Goal: Use online tool/utility: Utilize a website feature to perform a specific function

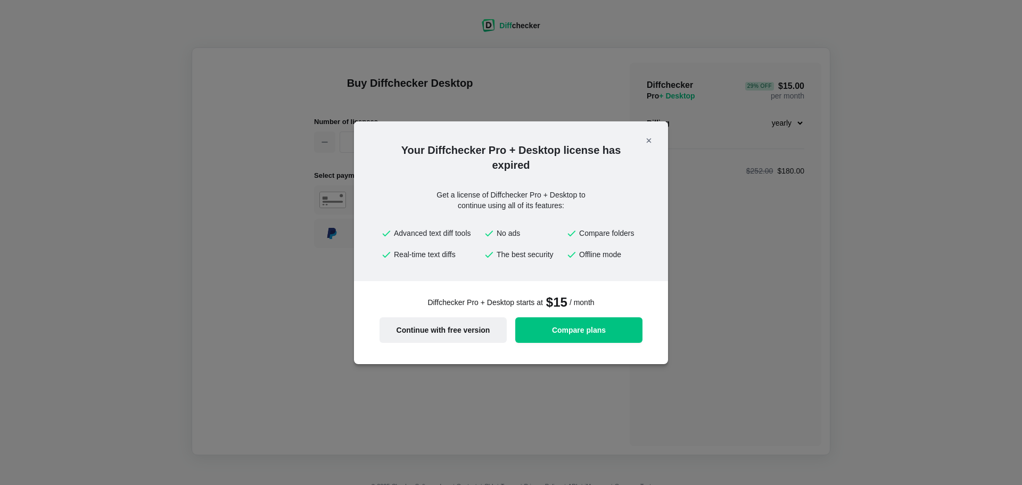
click at [458, 330] on span "Continue with free version" at bounding box center [443, 329] width 114 height 7
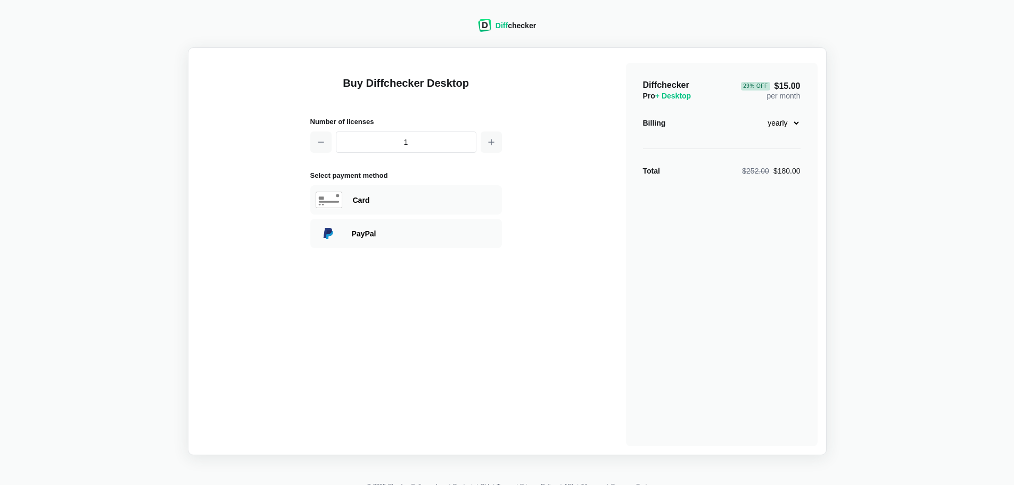
click at [794, 123] on select "monthly yearly" at bounding box center [778, 123] width 46 height 18
click at [794, 122] on select "monthly yearly" at bounding box center [778, 123] width 46 height 18
click at [769, 173] on span "$252.00" at bounding box center [755, 171] width 27 height 9
drag, startPoint x: 762, startPoint y: 171, endPoint x: 641, endPoint y: 172, distance: 120.8
click at [644, 173] on div "Total $252.00 $180.00" at bounding box center [722, 170] width 158 height 11
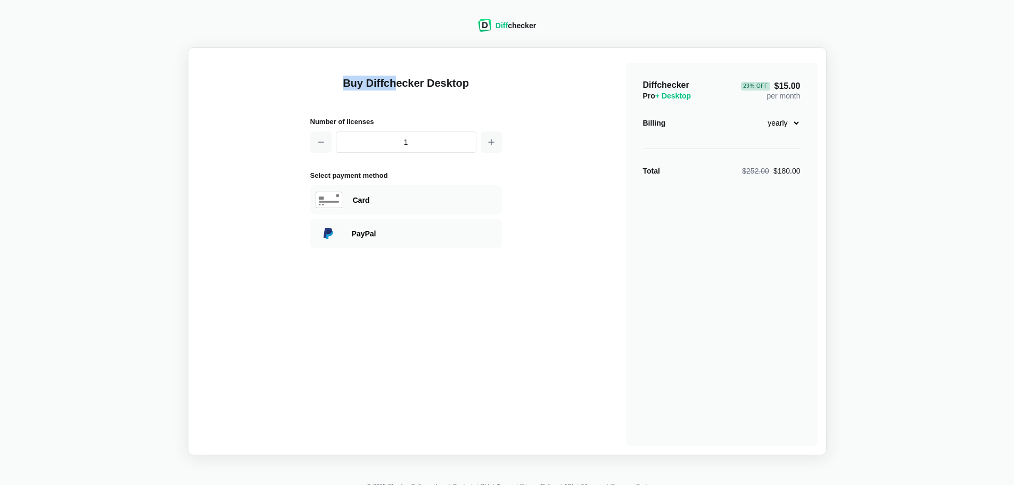
drag, startPoint x: 378, startPoint y: 84, endPoint x: 254, endPoint y: 80, distance: 124.0
click at [305, 85] on div "Buy Diffchecker Desktop Number of licenses 1 Select payment method Visa MasterC…" at bounding box center [507, 251] width 620 height 390
click at [700, 90] on div "Diffchecker Pro + Desktop 29 % Off $15.00 per month" at bounding box center [722, 90] width 158 height 21
drag, startPoint x: 427, startPoint y: 81, endPoint x: 478, endPoint y: 88, distance: 51.6
click at [478, 88] on h1 "Buy Diffchecker Desktop" at bounding box center [406, 90] width 192 height 28
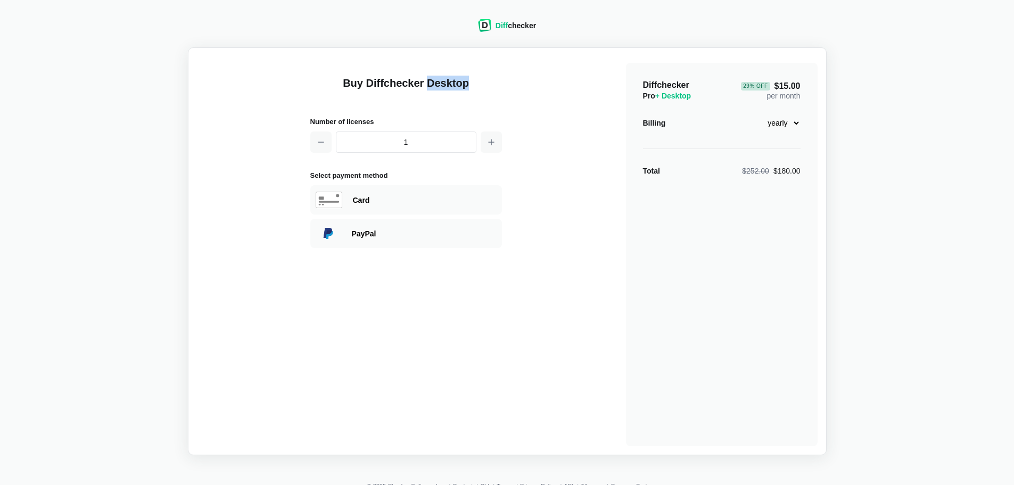
click at [524, 32] on link "Diff checker" at bounding box center [507, 29] width 58 height 9
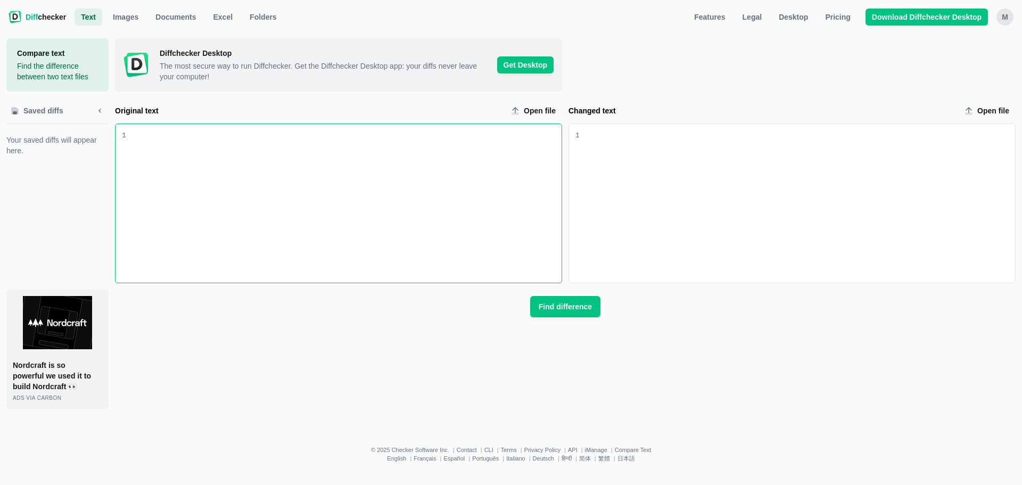
click at [1008, 18] on div "M" at bounding box center [1004, 17] width 17 height 17
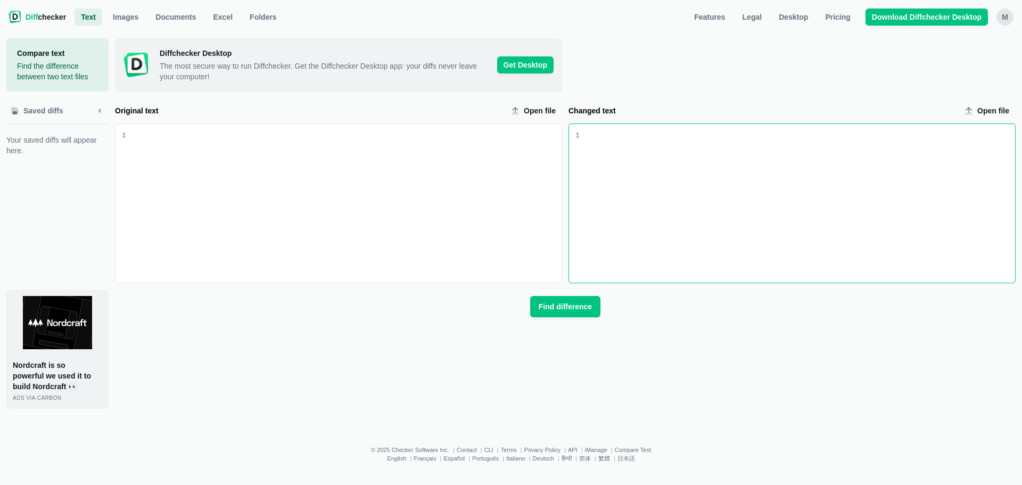
click at [818, 206] on div "Changed text input" at bounding box center [797, 203] width 435 height 159
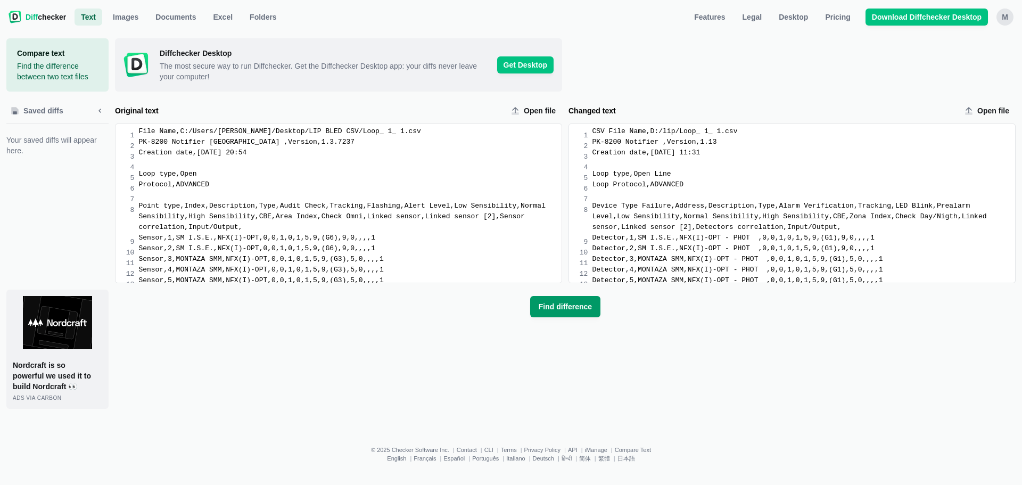
click at [578, 305] on span "Find difference" at bounding box center [564, 306] width 57 height 11
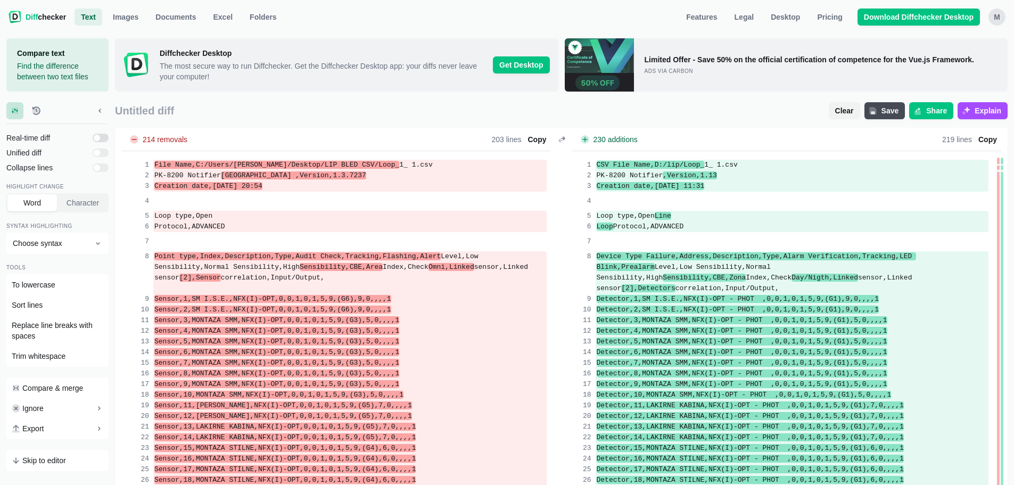
click at [102, 136] on input "checkbox" at bounding box center [101, 138] width 16 height 9
checkbox input "true"
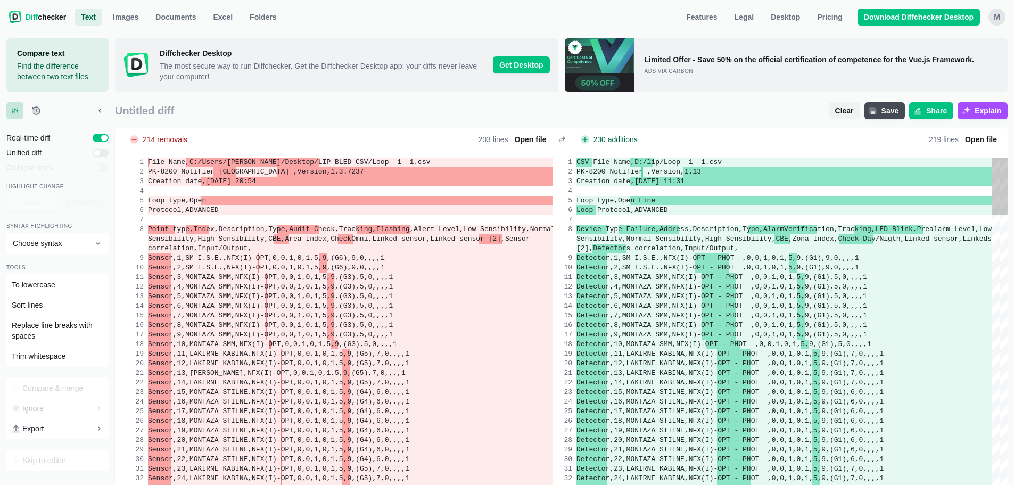
drag, startPoint x: 187, startPoint y: 228, endPoint x: 210, endPoint y: 228, distance: 22.3
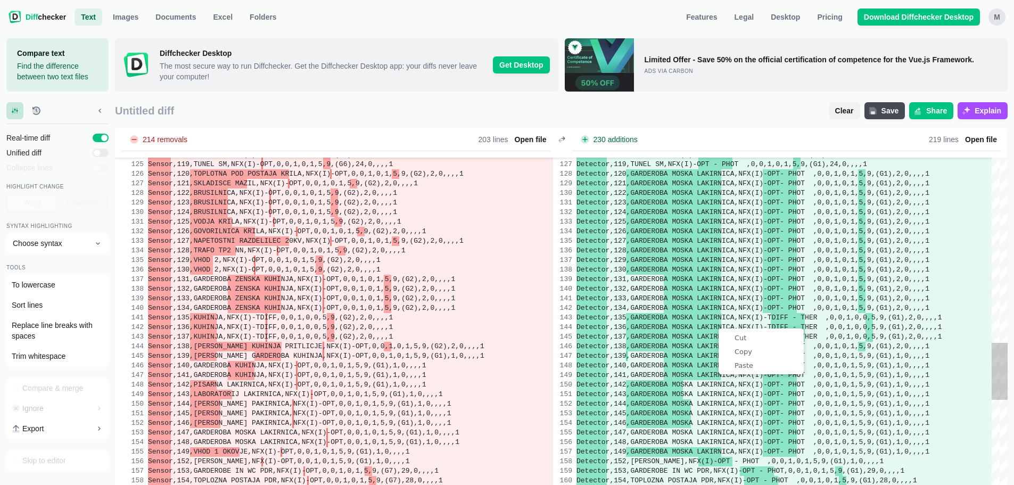
click at [764, 300] on div "Detector,124,GARDEROBA MOSKA LAKIRNICA,NFX(I)-OPT - PHOT ,0,0,1,0,1,5,9,(G1),2,…" at bounding box center [783, 176] width 415 height 2484
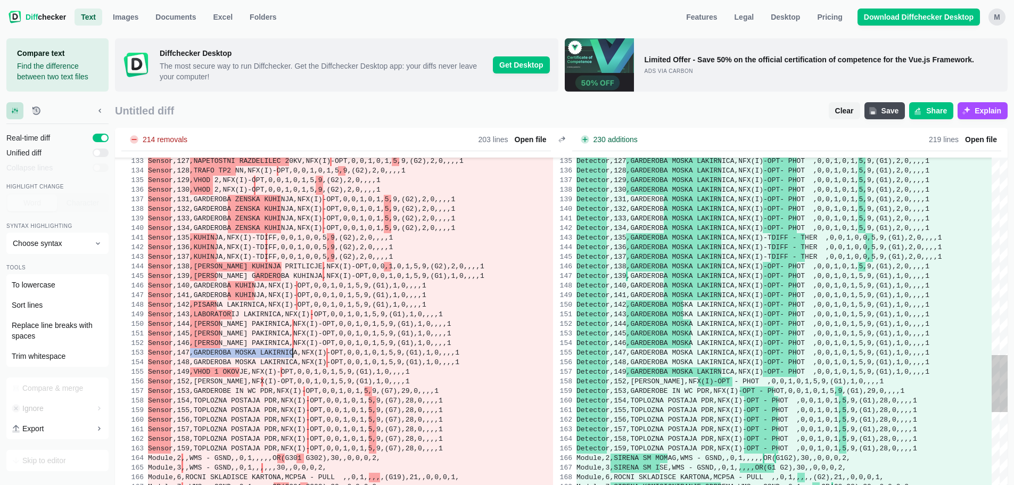
drag, startPoint x: 190, startPoint y: 353, endPoint x: 292, endPoint y: 351, distance: 101.7
click at [292, 351] on div "Sensor,146,HODNIK PAKIRNICA,NFX(I)-OPT,0,0,1,0,1,5 ,9,(G1),1,0,,,,1 Sensor,143,…" at bounding box center [350, 96] width 405 height 2484
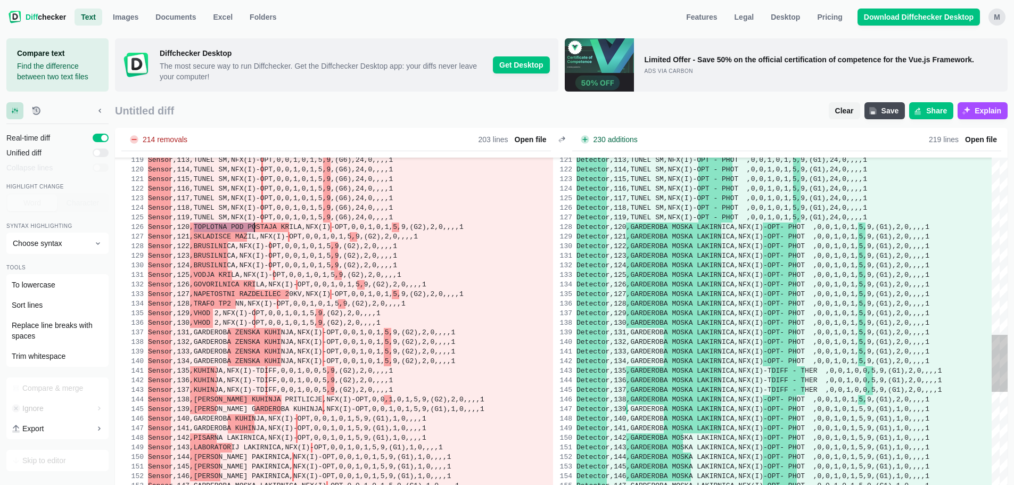
drag, startPoint x: 193, startPoint y: 227, endPoint x: 271, endPoint y: 230, distance: 78.3
click at [264, 228] on div "Sensor,118,TUNEL SM,NFX(I)-OPT,0,0,1,0,1,5,9,(G6), 24,0,,,,1 Sensor,119,TUNEL S…" at bounding box center [350, 229] width 405 height 2484
drag, startPoint x: 198, startPoint y: 237, endPoint x: 234, endPoint y: 233, distance: 35.3
click at [234, 233] on div "Sensor,118,TUNEL SM,NFX(I)-OPT,0,0,1,0,1,5,9,(G6), 24,0,,,,1 Sensor,119,TUNEL S…" at bounding box center [350, 229] width 405 height 2484
drag, startPoint x: 194, startPoint y: 244, endPoint x: 225, endPoint y: 247, distance: 30.5
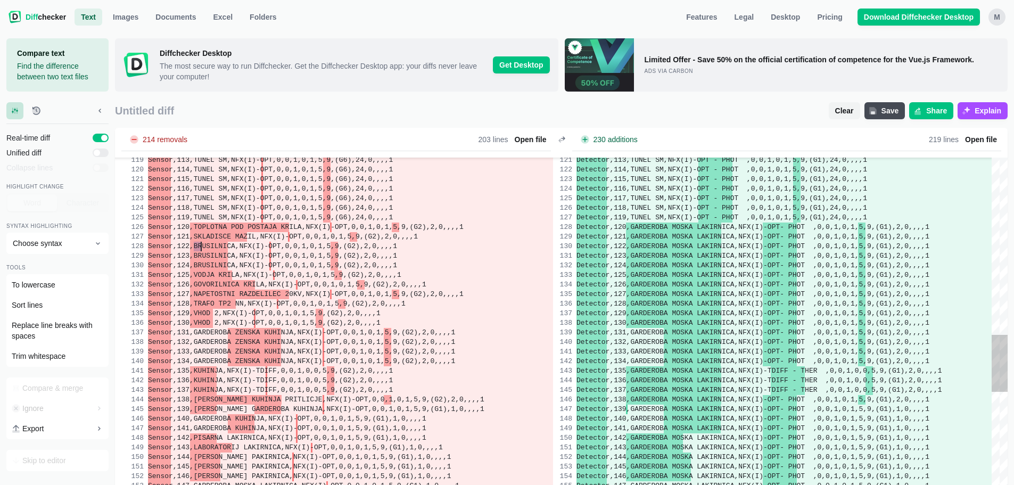
click at [225, 246] on div "Sensor,118,TUNEL SM,NFX(I)-OPT,0,0,1,0,1,5,9,(G6), 24,0,,,,1 Sensor,119,TUNEL S…" at bounding box center [350, 229] width 405 height 2484
drag, startPoint x: 198, startPoint y: 273, endPoint x: 233, endPoint y: 273, distance: 34.1
click at [233, 273] on div "Sensor,118,TUNEL SM,NFX(I)-OPT,0,0,1,0,1,5,9,(G6), 24,0,,,,1 Sensor,119,TUNEL S…" at bounding box center [350, 229] width 405 height 2484
drag, startPoint x: 203, startPoint y: 284, endPoint x: 243, endPoint y: 287, distance: 40.5
click at [243, 285] on div "Sensor,118,TUNEL SM,NFX(I)-OPT,0,0,1,0,1,5,9,(G6), 24,0,,,,1 Sensor,119,TUNEL S…" at bounding box center [350, 229] width 405 height 2484
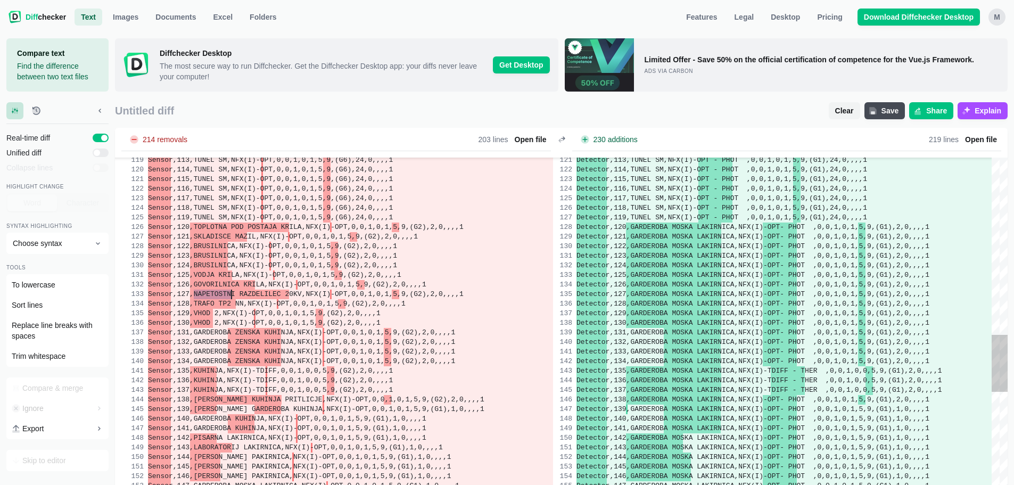
drag, startPoint x: 194, startPoint y: 293, endPoint x: 233, endPoint y: 293, distance: 39.4
click at [233, 293] on div "Sensor,118,TUNEL SM,NFX(I)-OPT,0,0,1,0,1,5,9,(G6), 24,0,,,,1 Sensor,119,TUNEL S…" at bounding box center [350, 229] width 405 height 2484
